Goal: Information Seeking & Learning: Learn about a topic

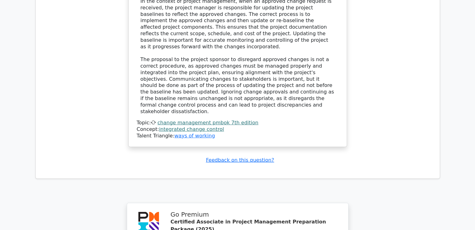
scroll to position [4040, 0]
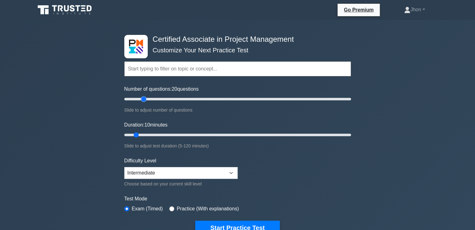
drag, startPoint x: 133, startPoint y: 98, endPoint x: 145, endPoint y: 98, distance: 11.9
type input "20"
click at [145, 98] on input "Number of questions: 20 questions" at bounding box center [237, 99] width 227 height 7
drag, startPoint x: 135, startPoint y: 134, endPoint x: 157, endPoint y: 134, distance: 22.2
type input "20"
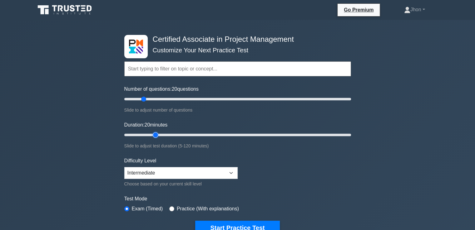
click at [157, 134] on input "Duration: 20 minutes" at bounding box center [237, 134] width 227 height 7
